Goal: Information Seeking & Learning: Check status

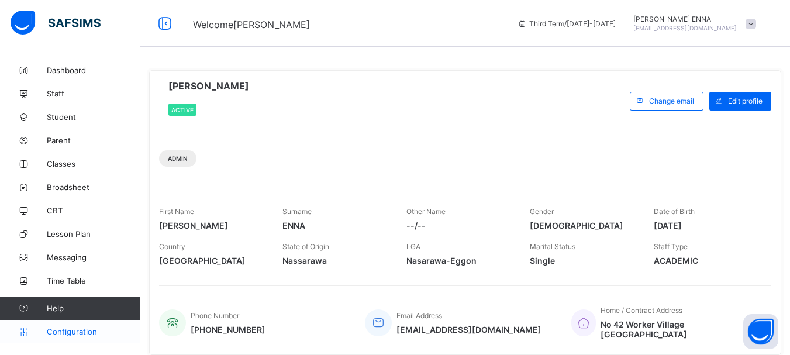
click at [81, 329] on span "Configuration" at bounding box center [93, 331] width 93 height 9
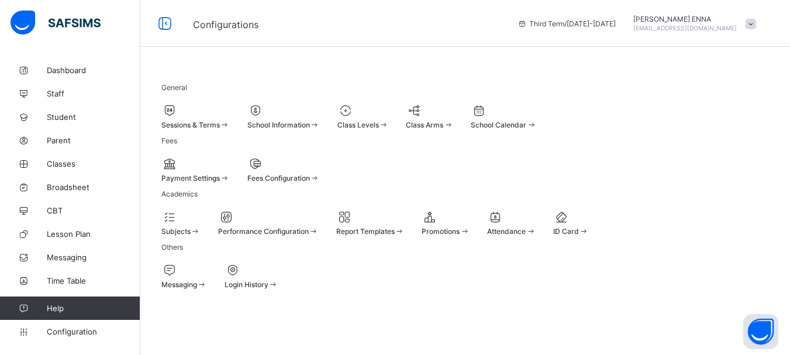
scroll to position [103, 0]
click at [319, 227] on div "Performance Configuration" at bounding box center [268, 231] width 101 height 9
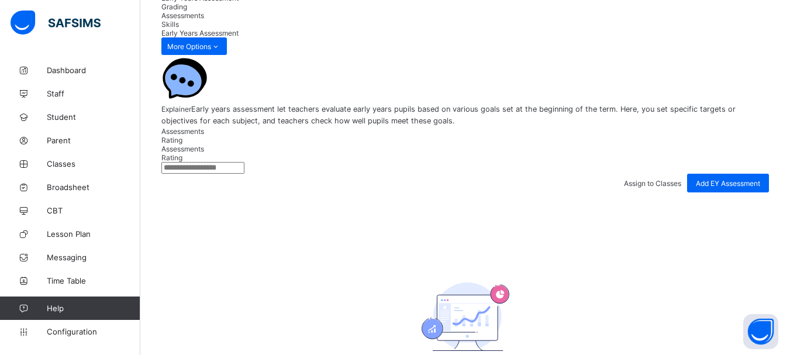
click at [187, 11] on span "Grading" at bounding box center [174, 6] width 26 height 9
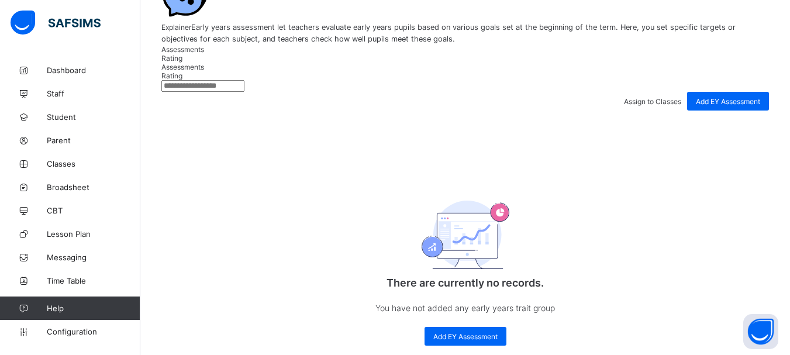
scroll to position [194, 0]
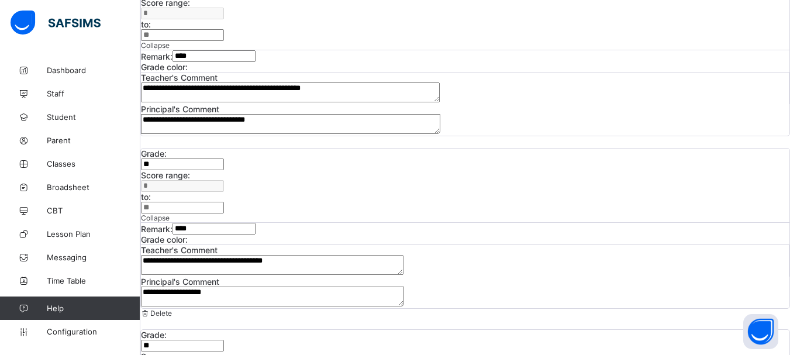
scroll to position [170, 0]
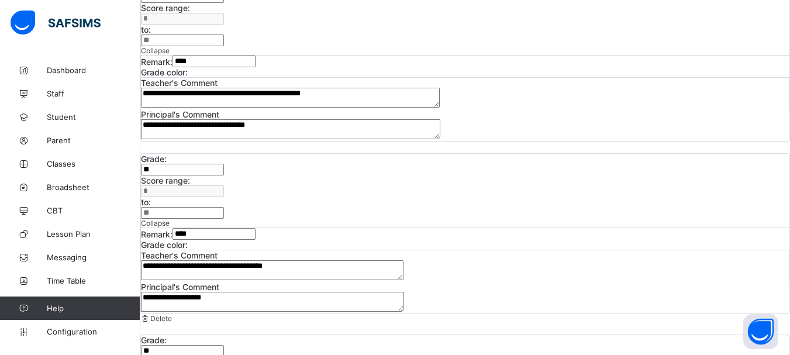
click at [440, 139] on textarea "**********" at bounding box center [290, 129] width 299 height 20
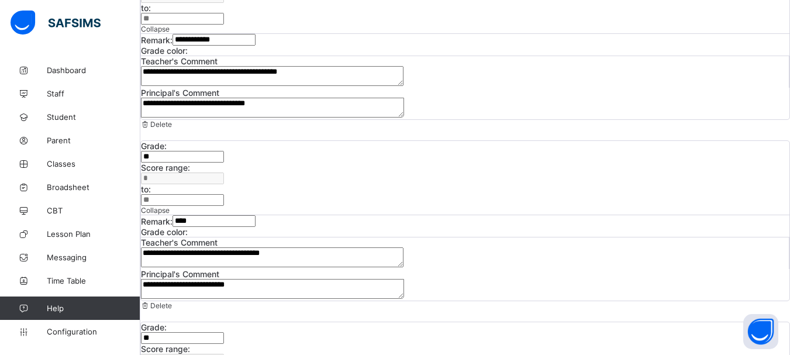
scroll to position [0, 0]
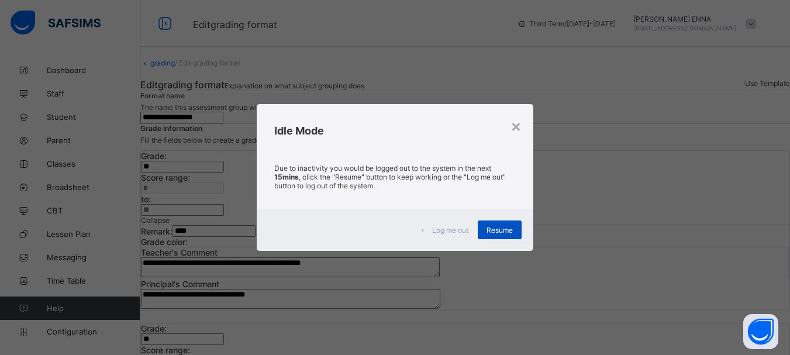
click at [505, 227] on span "Resume" at bounding box center [499, 230] width 26 height 9
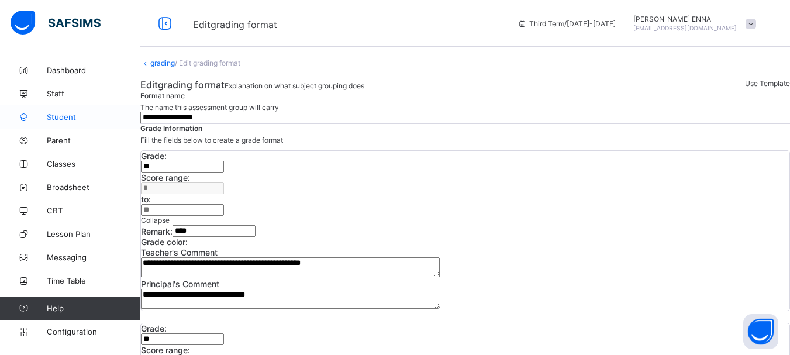
click at [66, 117] on span "Student" at bounding box center [94, 116] width 94 height 9
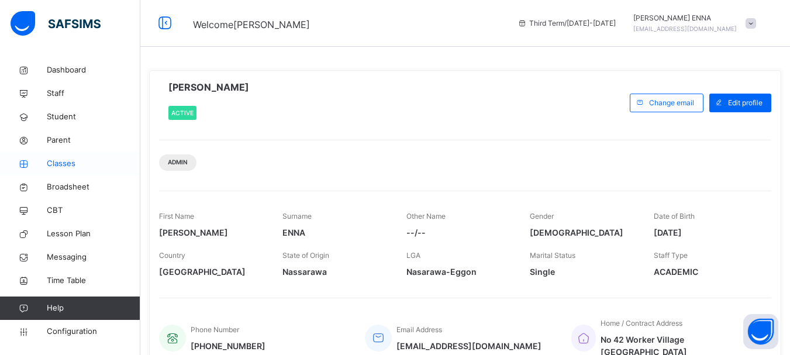
click at [64, 163] on span "Classes" at bounding box center [94, 164] width 94 height 12
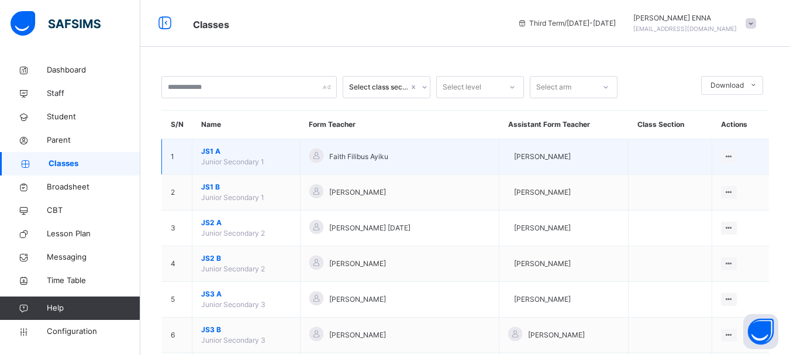
click at [212, 154] on span "JS1 A" at bounding box center [246, 151] width 90 height 11
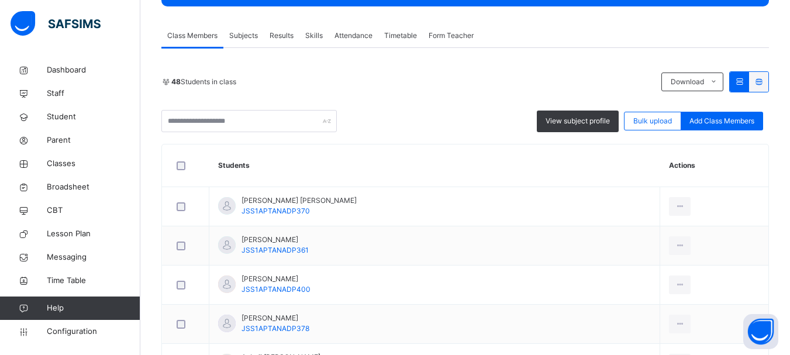
scroll to position [159, 0]
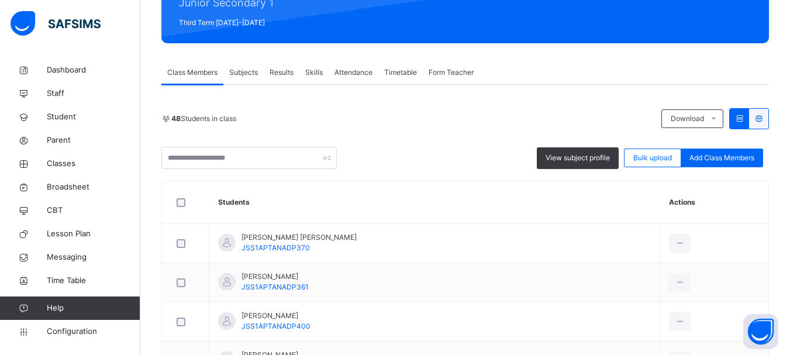
click at [274, 70] on span "Results" at bounding box center [282, 72] width 24 height 11
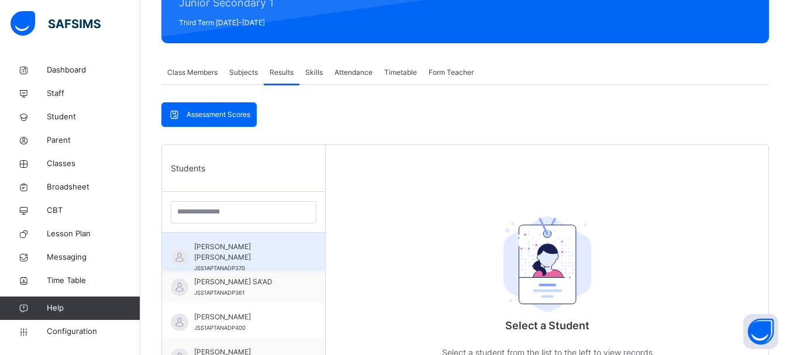
click at [223, 245] on span "[PERSON_NAME] [PERSON_NAME]" at bounding box center [246, 251] width 105 height 21
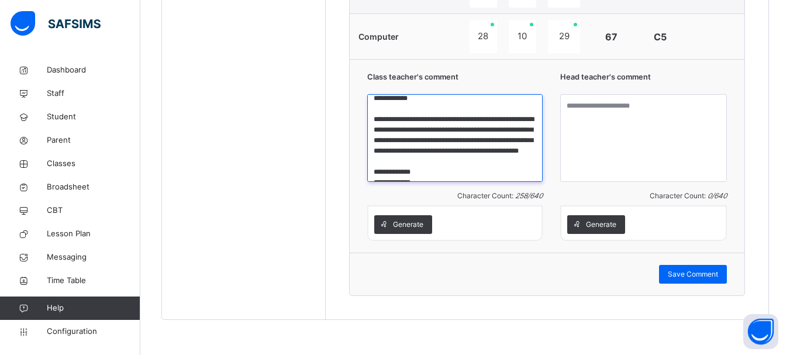
scroll to position [0, 0]
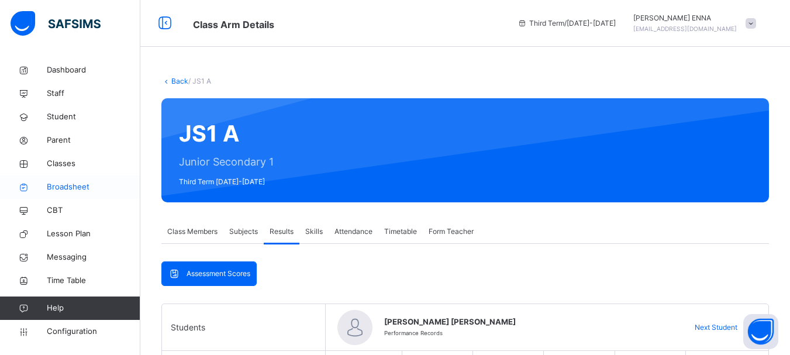
click at [68, 187] on span "Broadsheet" at bounding box center [94, 187] width 94 height 12
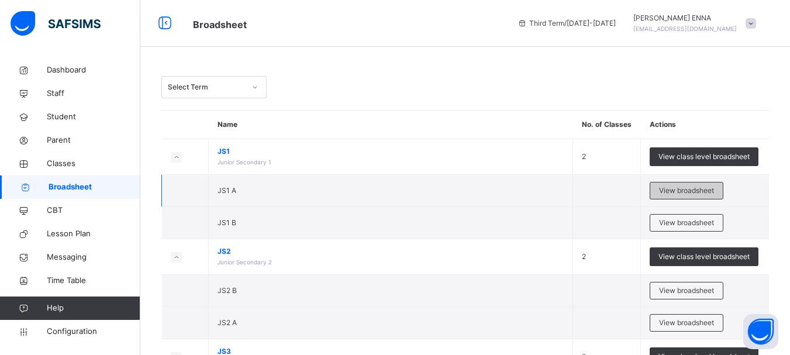
click at [693, 186] on span "View broadsheet" at bounding box center [686, 190] width 55 height 11
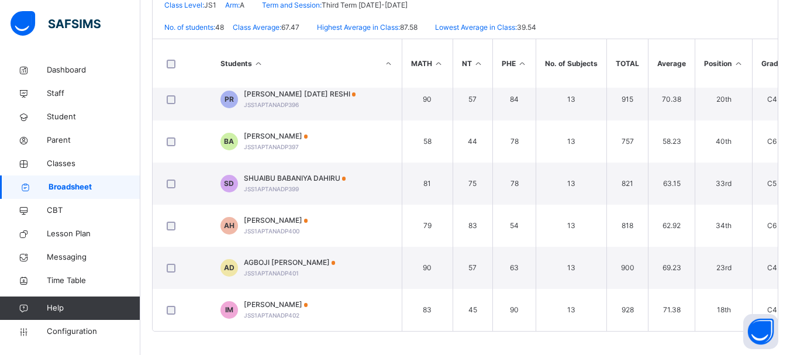
scroll to position [1783, 510]
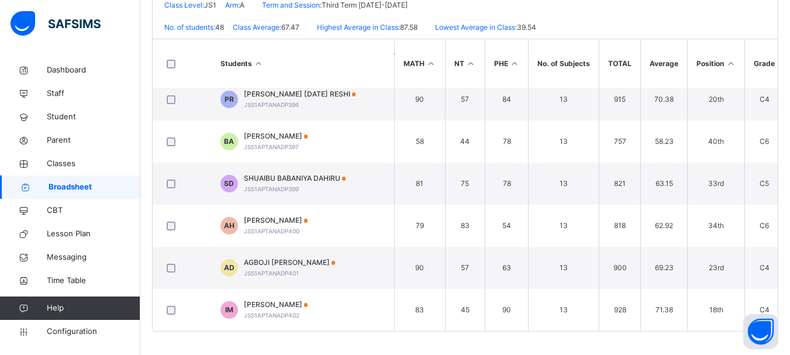
click at [730, 63] on icon at bounding box center [731, 63] width 10 height 9
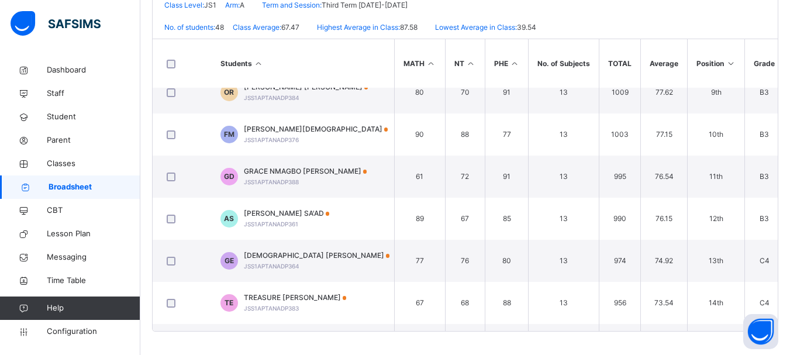
scroll to position [0, 510]
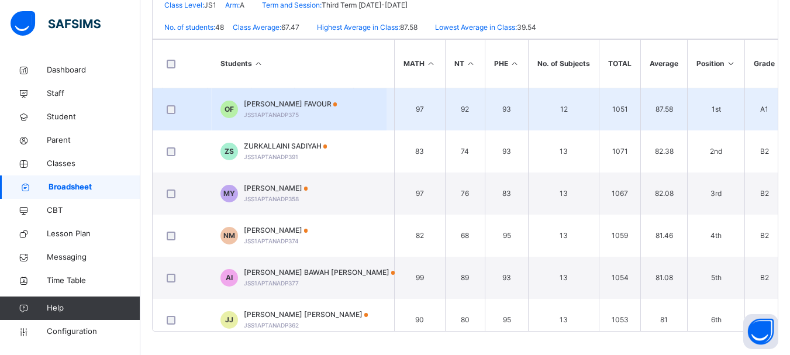
click at [281, 102] on span "[PERSON_NAME] FAVOUR" at bounding box center [291, 104] width 94 height 11
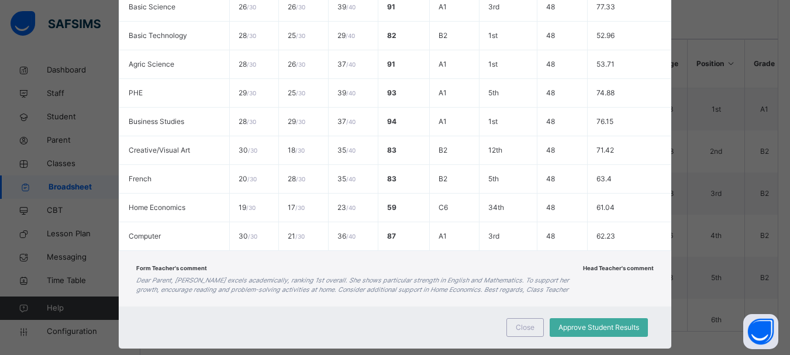
scroll to position [396, 0]
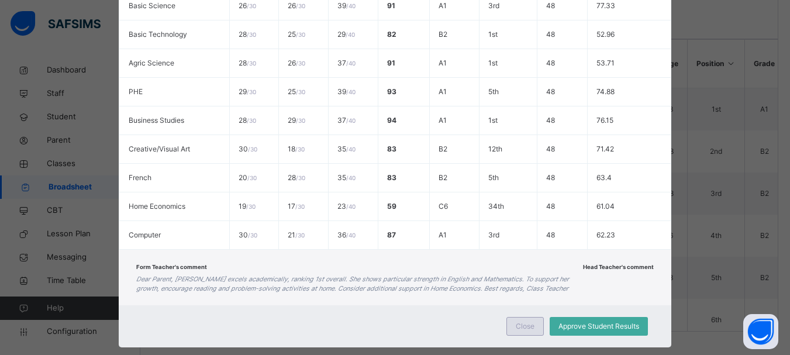
click at [525, 329] on span "Close" at bounding box center [525, 326] width 19 height 11
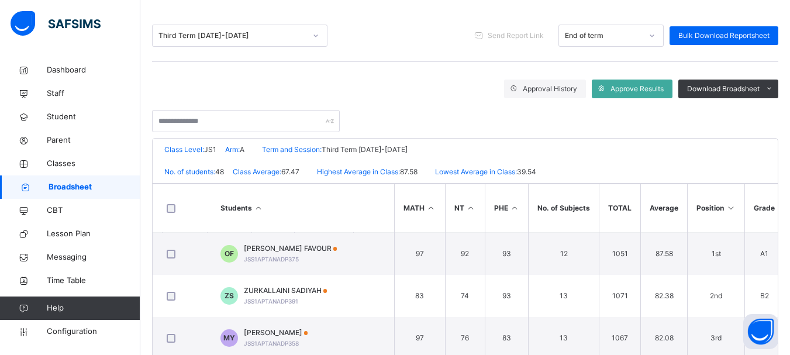
scroll to position [142, 0]
